Goal: Information Seeking & Learning: Learn about a topic

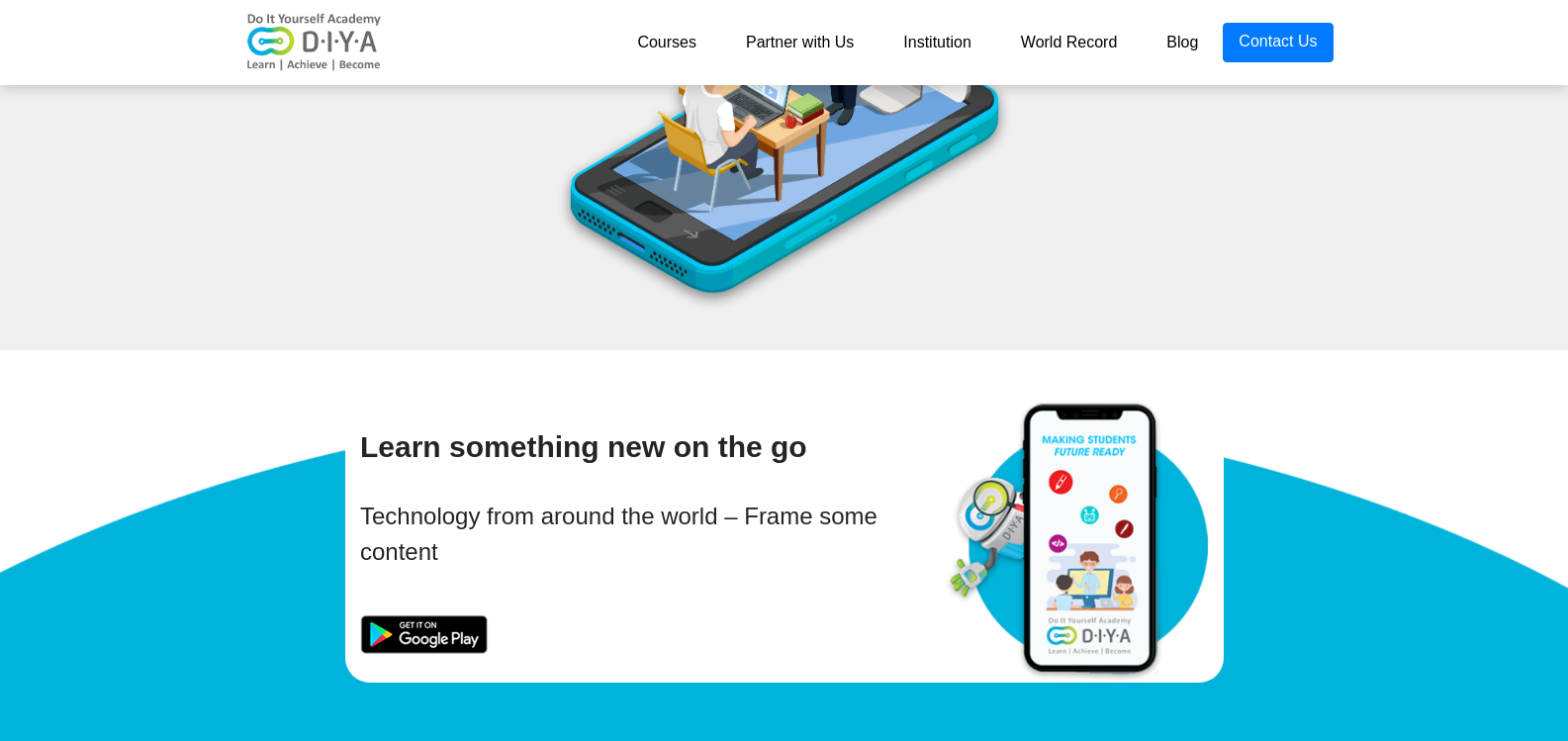
scroll to position [8058, 0]
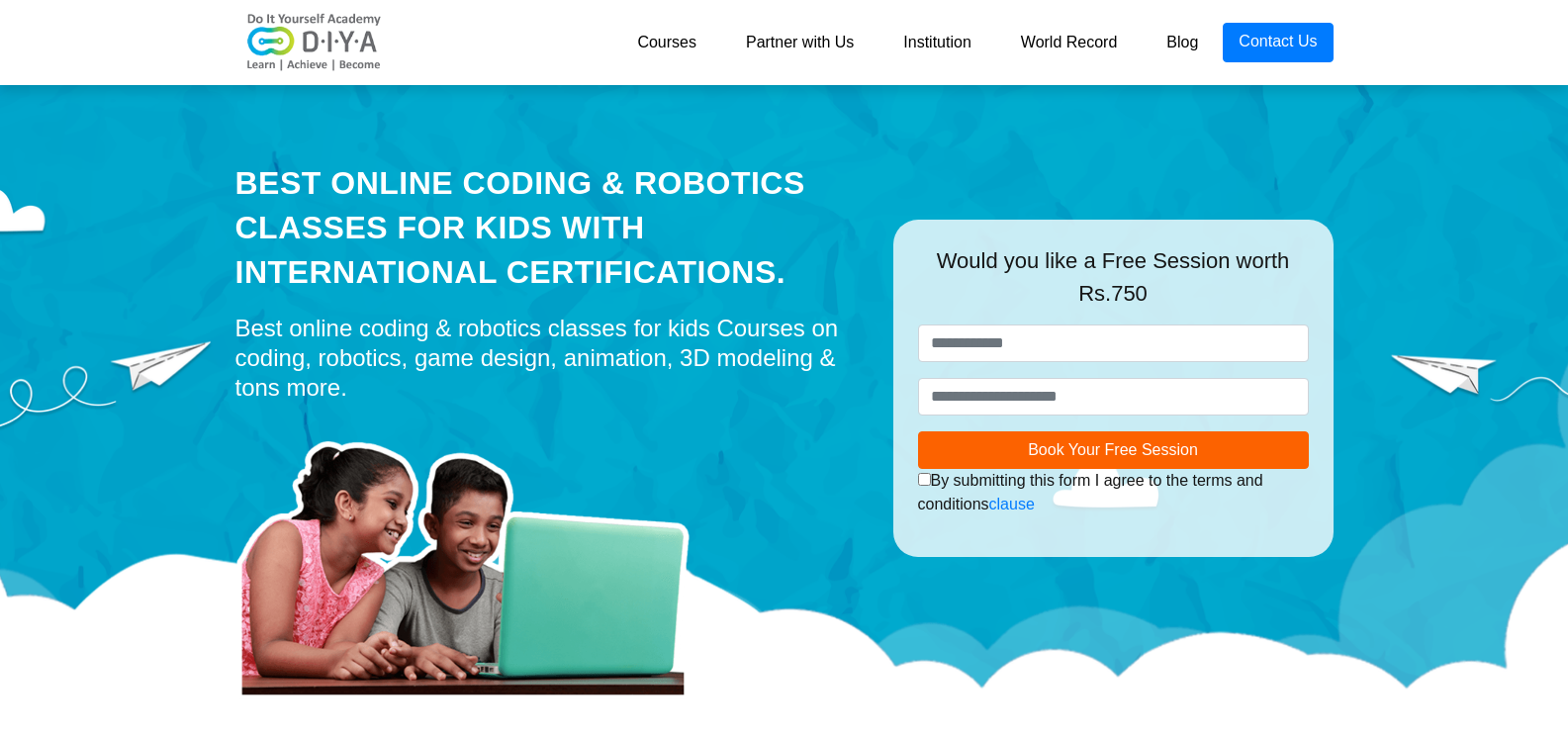
click at [666, 57] on link "Courses" at bounding box center [666, 43] width 109 height 40
click at [655, 42] on link "Courses" at bounding box center [666, 43] width 109 height 40
